Goal: Task Accomplishment & Management: Manage account settings

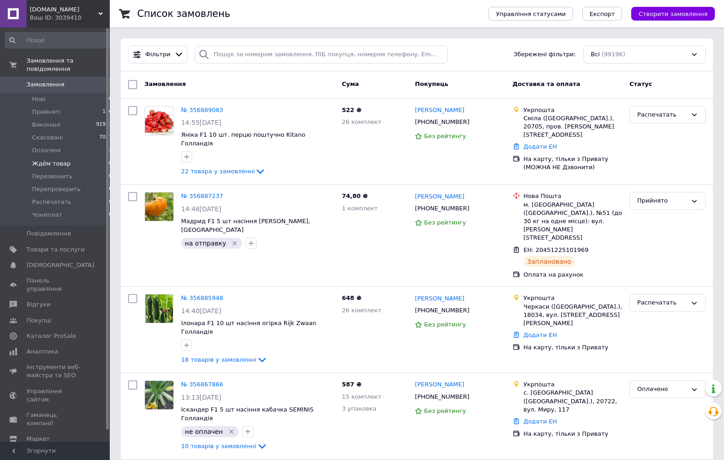
click at [69, 145] on li "Оплачені 2" at bounding box center [59, 150] width 118 height 13
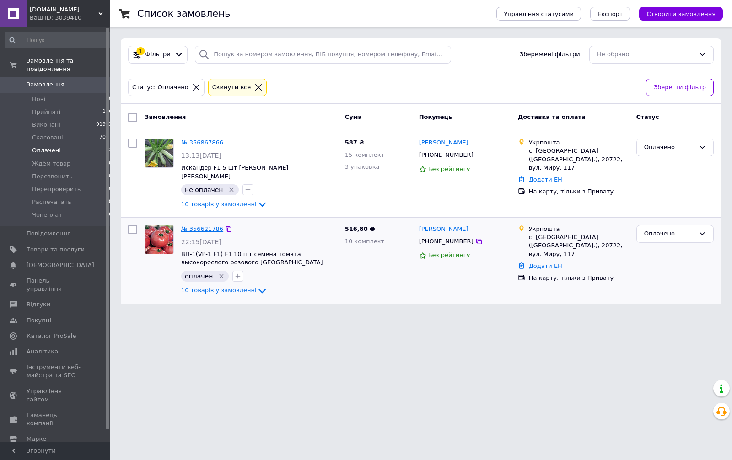
click at [192, 226] on link "№ 356621786" at bounding box center [202, 229] width 42 height 7
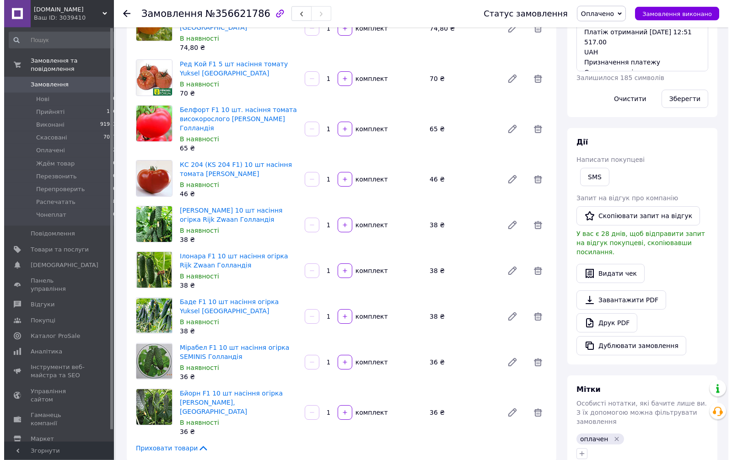
scroll to position [327, 0]
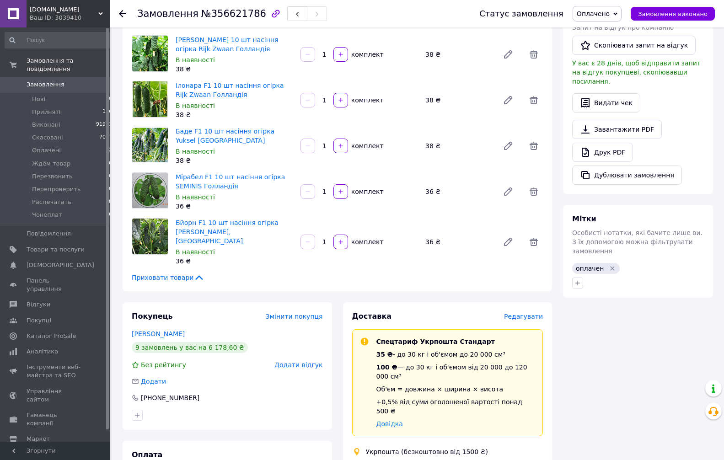
click at [524, 313] on span "Редагувати" at bounding box center [523, 316] width 39 height 7
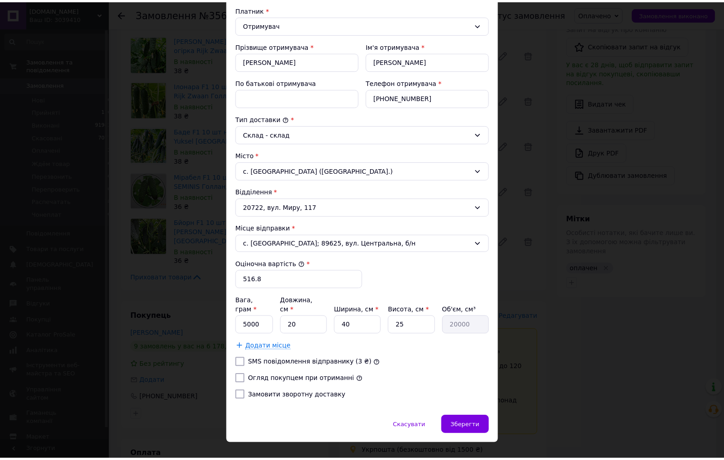
scroll to position [145, 0]
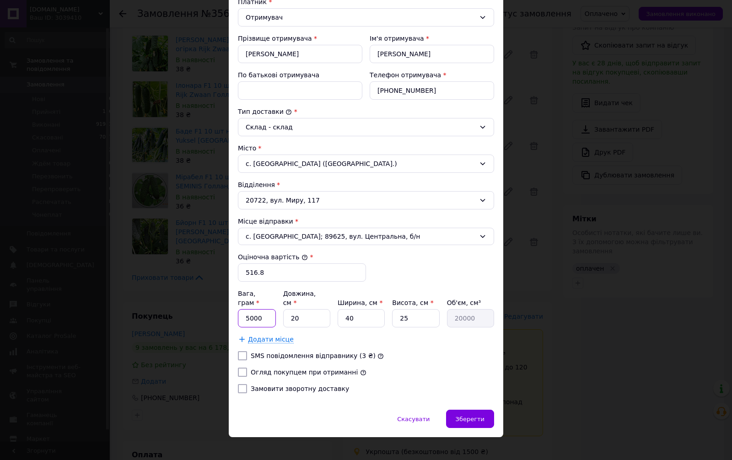
click at [264, 314] on input "5000" at bounding box center [257, 318] width 38 height 18
type input "100"
click at [290, 309] on input "20" at bounding box center [306, 318] width 47 height 18
click at [291, 309] on input "20" at bounding box center [306, 318] width 47 height 18
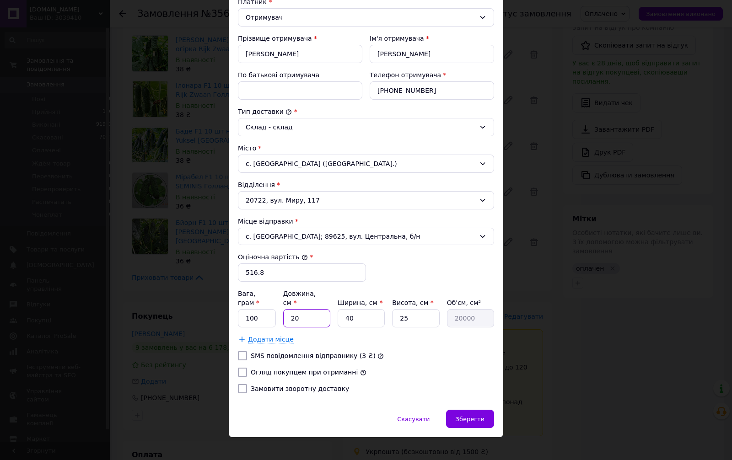
click at [291, 309] on input "20" at bounding box center [306, 318] width 47 height 18
drag, startPoint x: 291, startPoint y: 305, endPoint x: 317, endPoint y: 312, distance: 26.4
click at [291, 309] on input "20" at bounding box center [306, 318] width 47 height 18
click at [296, 309] on input "20" at bounding box center [306, 318] width 47 height 18
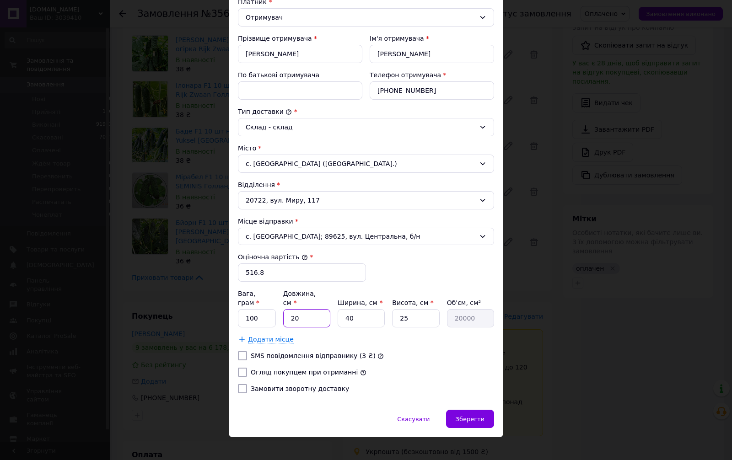
click at [296, 309] on input "20" at bounding box center [306, 318] width 47 height 18
type input "1"
type input "1000"
type input "10"
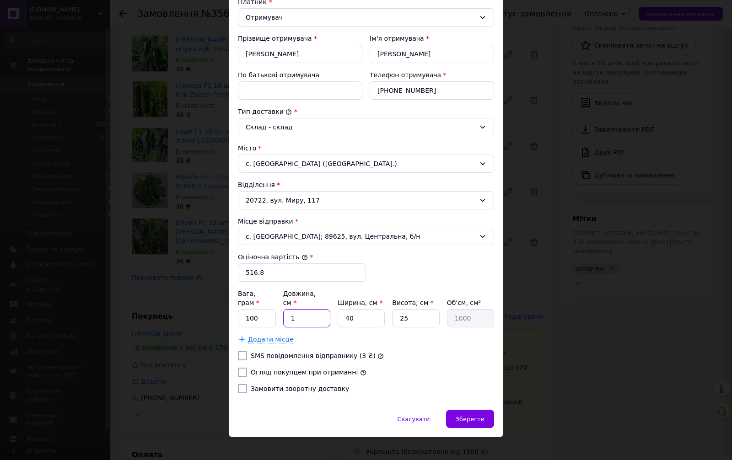
type input "10000"
type input "10"
click at [354, 313] on input "40" at bounding box center [361, 318] width 47 height 18
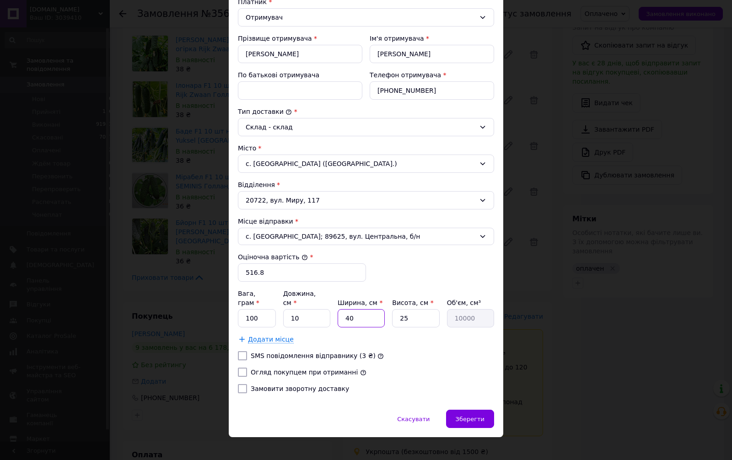
click at [354, 313] on input "40" at bounding box center [361, 318] width 47 height 18
click at [356, 315] on input "40" at bounding box center [361, 318] width 47 height 18
type input "1"
type input "250"
type input "10"
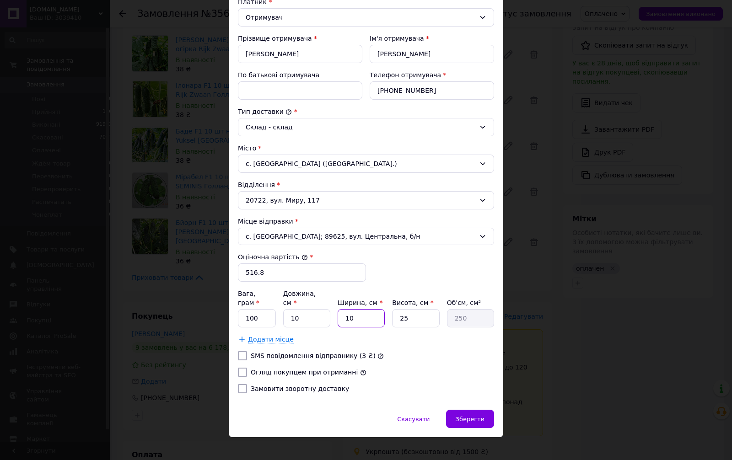
type input "2500"
type input "10"
click at [405, 309] on input "25" at bounding box center [415, 318] width 47 height 18
type input "1"
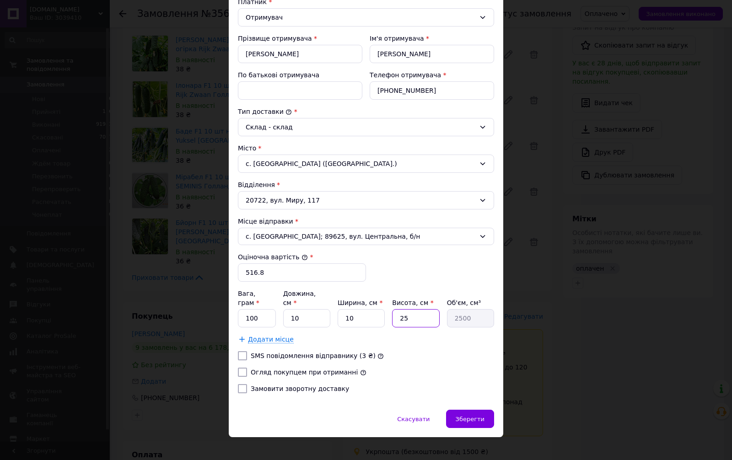
type input "100"
type input "1"
click at [232, 358] on div "Спосіб доставки Укрпошта (безкоштовно від 1500 ₴) Тариф * Стандарт Платник * От…" at bounding box center [366, 162] width 275 height 495
click at [238, 368] on input "Огляд покупцем при отриманні" at bounding box center [242, 372] width 9 height 9
checkbox input "true"
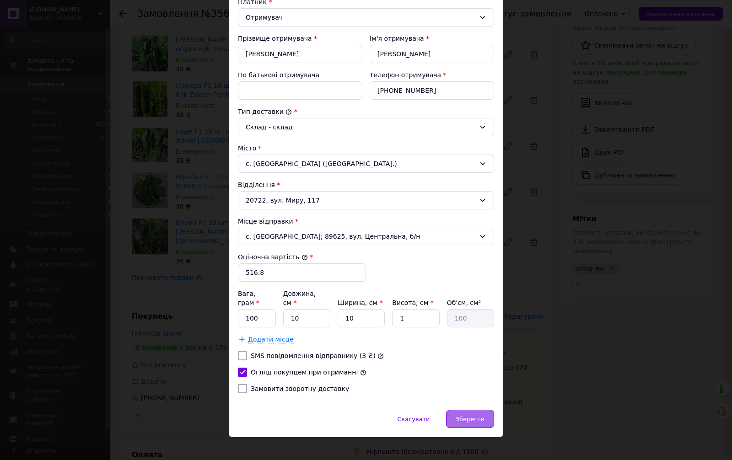
drag, startPoint x: 463, startPoint y: 405, endPoint x: 466, endPoint y: 413, distance: 8.6
click at [464, 410] on div "Зберегти" at bounding box center [470, 419] width 48 height 18
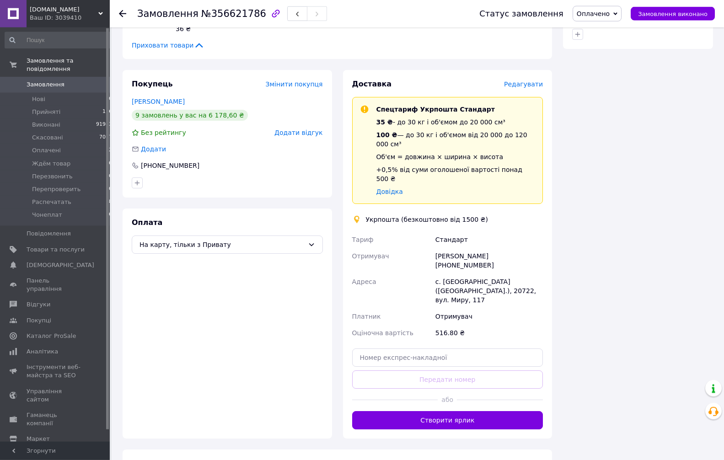
scroll to position [560, 0]
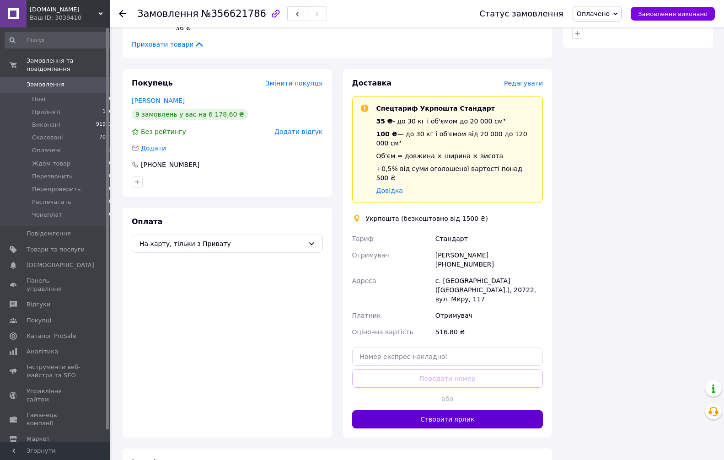
click at [443, 410] on button "Створити ярлик" at bounding box center [447, 419] width 191 height 18
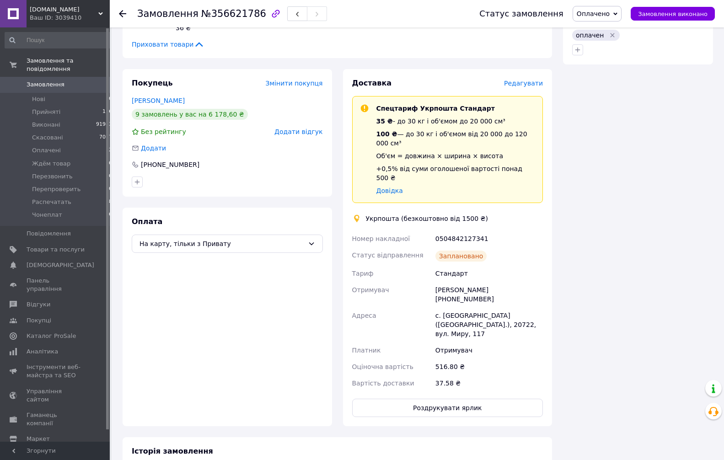
click at [472, 231] on div "0504842127341" at bounding box center [489, 239] width 111 height 16
copy div "0504842127341"
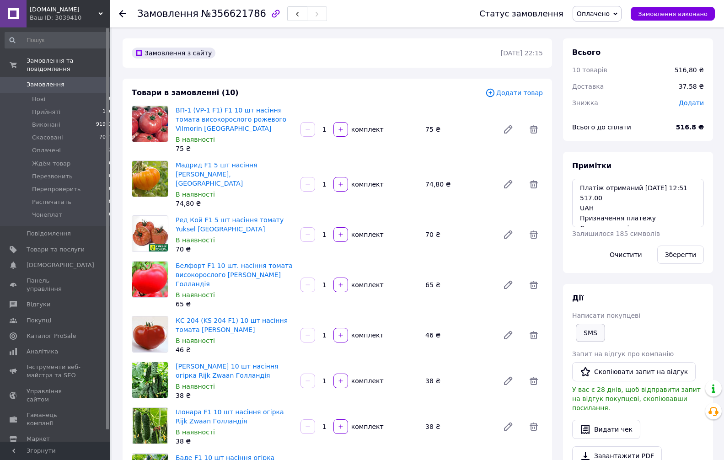
click at [597, 336] on button "SMS" at bounding box center [590, 333] width 29 height 18
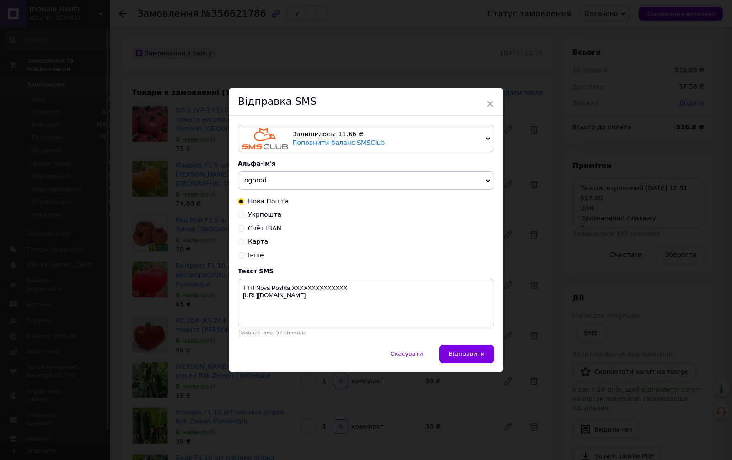
click at [254, 213] on span "Укрпошта" at bounding box center [264, 214] width 33 height 7
click at [244, 213] on input "Укрпошта" at bounding box center [241, 214] width 6 height 6
radio input "true"
radio input "false"
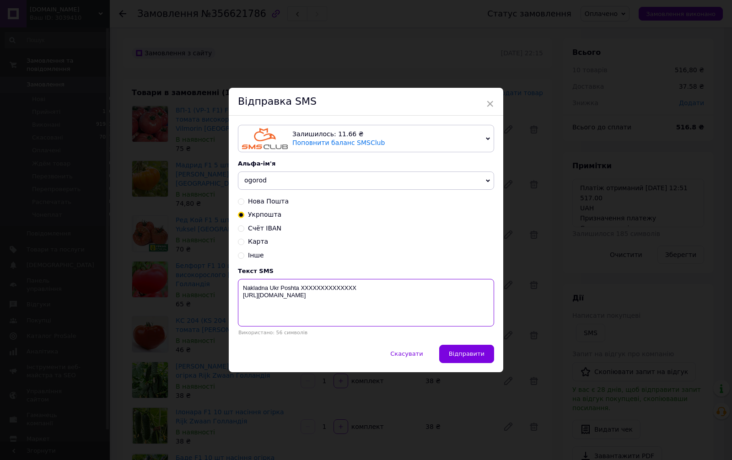
click at [328, 284] on textarea "Nakladna Ukr Poshta XXXXXXXXXXXXXX [URL][DOMAIN_NAME]" at bounding box center [366, 303] width 256 height 48
click at [330, 284] on textarea "Nakladna Ukr Poshta XXXXXXXXXXXXXX [URL][DOMAIN_NAME]" at bounding box center [366, 303] width 256 height 48
click at [331, 283] on textarea "Nakladna Ukr Poshta XXXXXXXXXXXXXX [URL][DOMAIN_NAME]" at bounding box center [366, 303] width 256 height 48
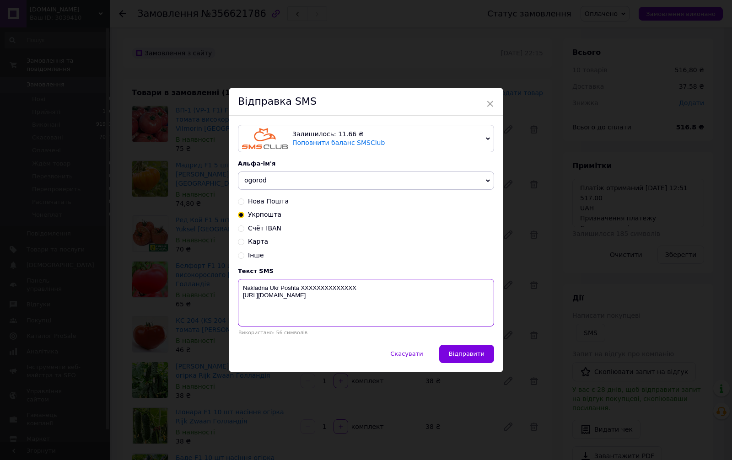
click at [331, 283] on textarea "Nakladna Ukr Poshta XXXXXXXXXXXXXX [URL][DOMAIN_NAME]" at bounding box center [366, 303] width 256 height 48
paste textarea "0504842127341"
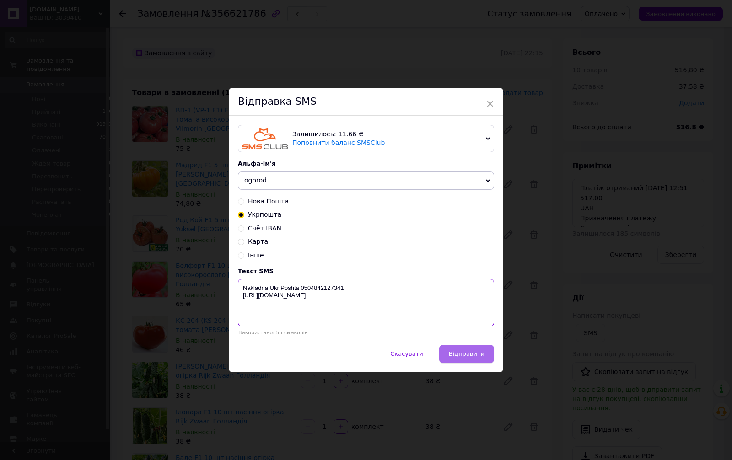
type textarea "Nakladna Ukr Poshta 0504842127341 [URL][DOMAIN_NAME]"
click at [455, 357] on span "Відправити" at bounding box center [467, 354] width 36 height 7
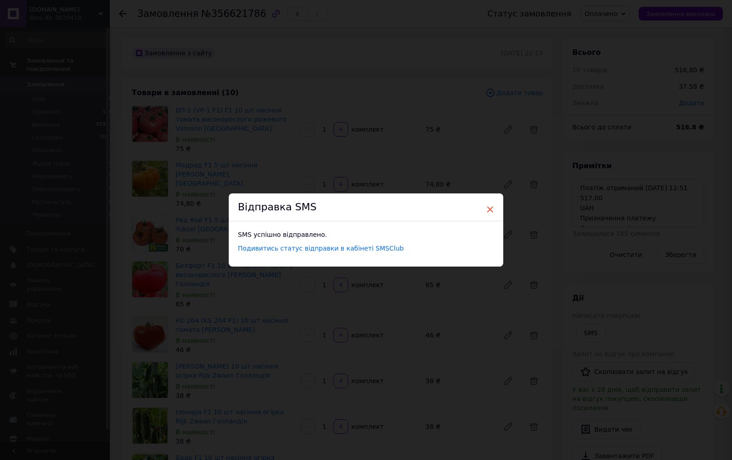
click at [486, 209] on span "×" at bounding box center [490, 210] width 8 height 16
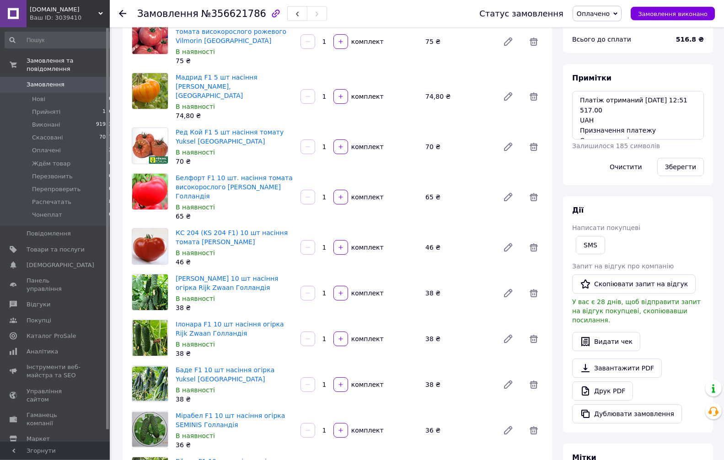
scroll to position [93, 0]
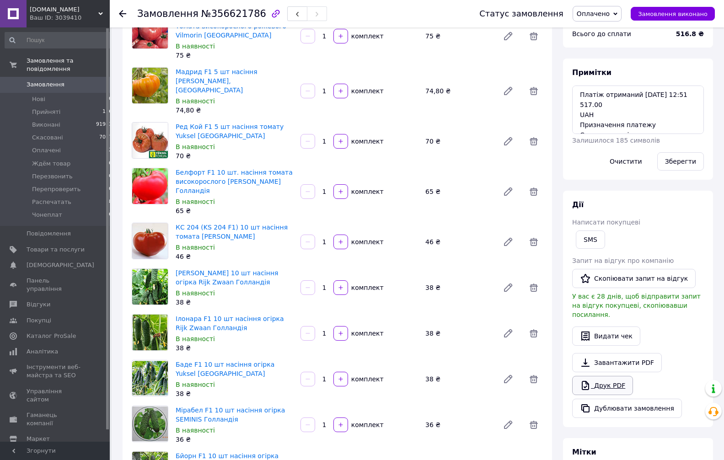
click at [616, 383] on link "Друк PDF" at bounding box center [602, 385] width 61 height 19
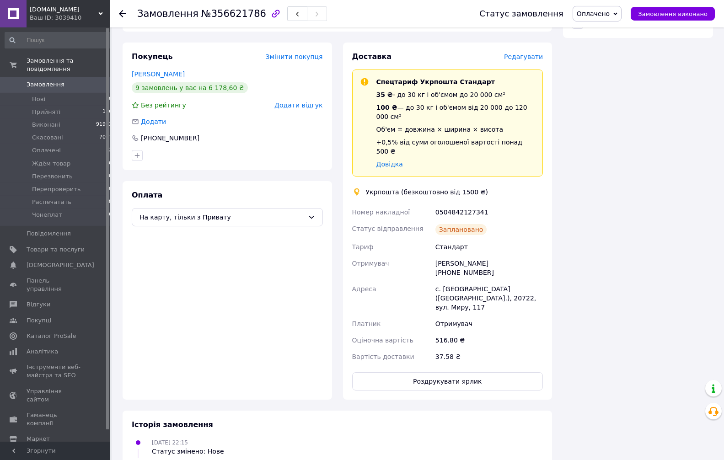
scroll to position [607, 0]
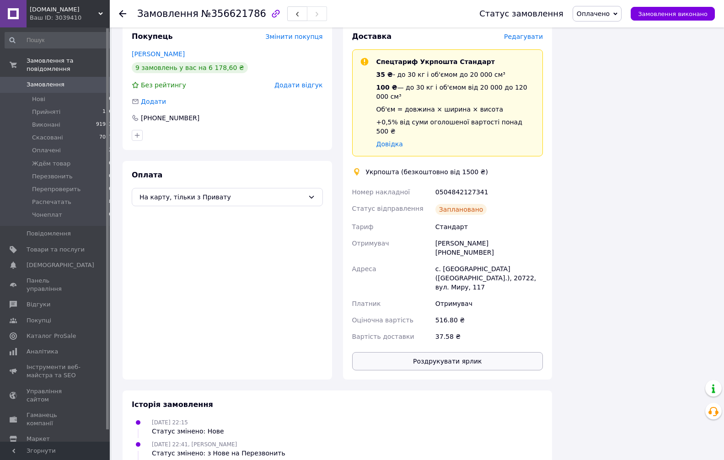
click at [426, 352] on button "Роздрукувати ярлик" at bounding box center [447, 361] width 191 height 18
click at [596, 20] on span "Оплачено" at bounding box center [597, 14] width 49 height 16
click at [605, 30] on li "Прийнято" at bounding box center [602, 32] width 58 height 14
click at [70, 81] on span "Замовлення" at bounding box center [56, 85] width 58 height 8
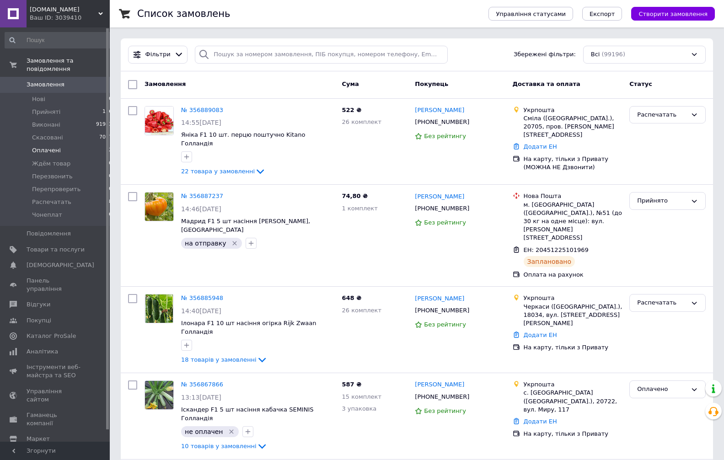
click at [55, 146] on span "Оплачені" at bounding box center [46, 150] width 29 height 8
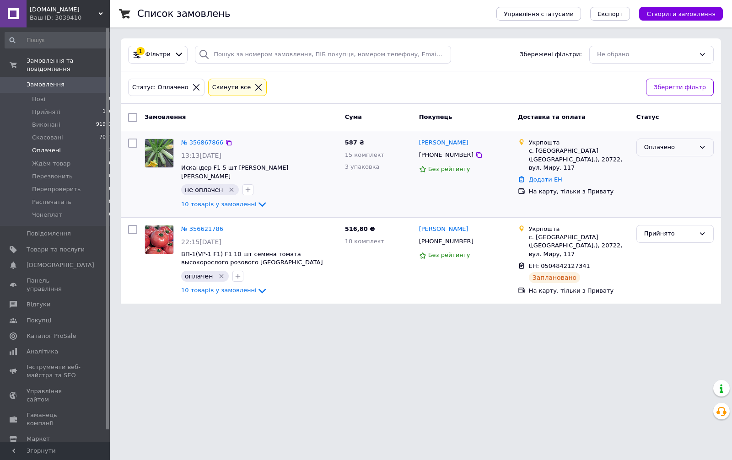
click at [663, 149] on div "Оплачено" at bounding box center [669, 148] width 51 height 10
click at [675, 224] on li "Распечатать" at bounding box center [675, 220] width 76 height 17
